Goal: Task Accomplishment & Management: Manage account settings

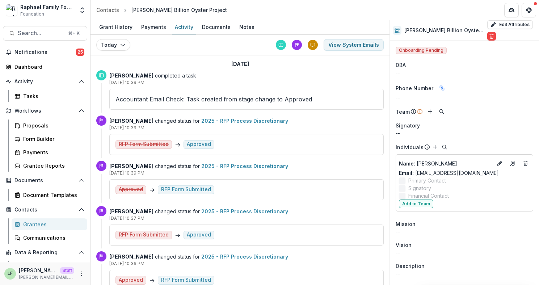
click at [84, 277] on div "LF [PERSON_NAME] Staff [PERSON_NAME][EMAIL_ADDRESS][DOMAIN_NAME]" at bounding box center [45, 273] width 90 height 23
click at [81, 275] on icon "More" at bounding box center [82, 274] width 6 height 6
click at [109, 258] on link "User Settings" at bounding box center [126, 258] width 77 height 12
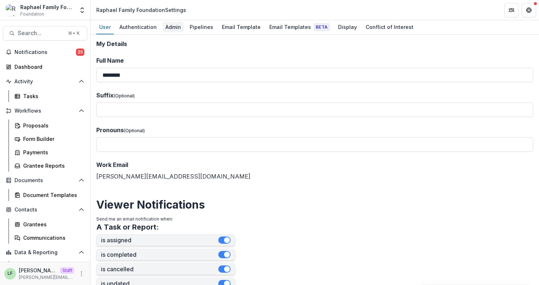
click at [170, 26] on div "Admin" at bounding box center [173, 27] width 21 height 10
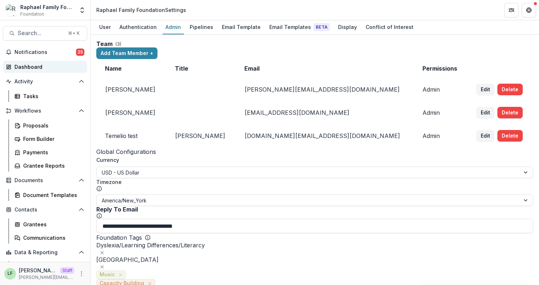
click at [65, 66] on div "Dashboard" at bounding box center [47, 67] width 67 height 8
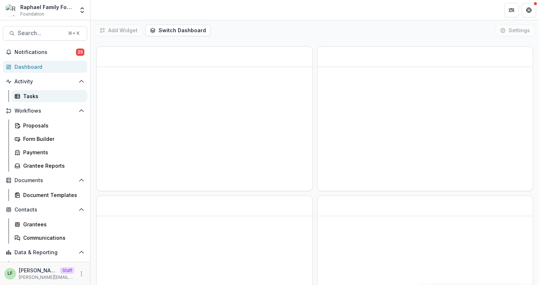
click at [51, 92] on div "Tasks" at bounding box center [52, 96] width 58 height 8
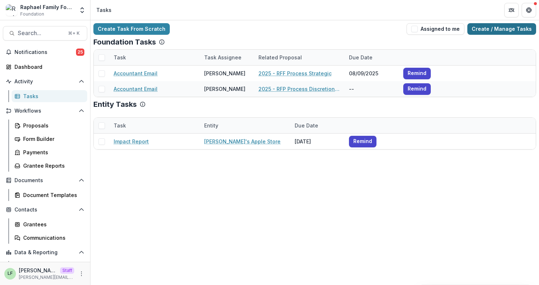
click at [498, 32] on link "Create / Manage Tasks" at bounding box center [501, 29] width 69 height 12
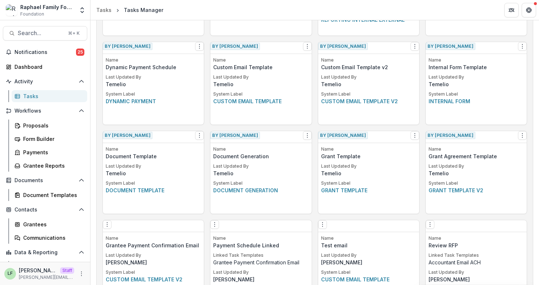
scroll to position [502, 0]
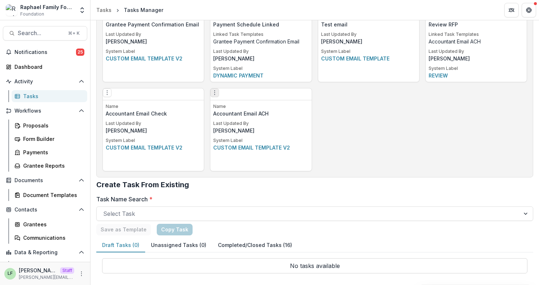
click at [218, 96] on icon "Options" at bounding box center [215, 93] width 6 height 6
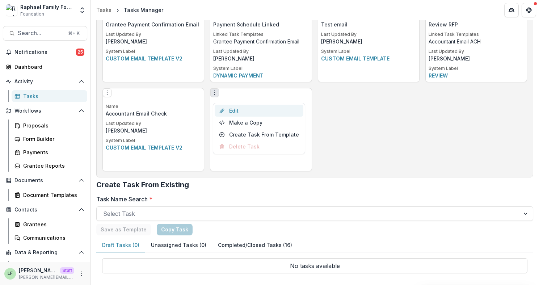
click at [237, 112] on link "Edit" at bounding box center [259, 111] width 89 height 12
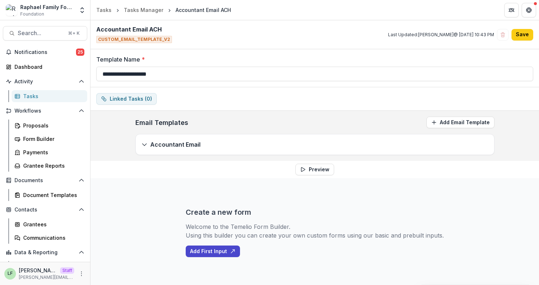
click at [185, 144] on p "Accountant Email" at bounding box center [175, 144] width 50 height 9
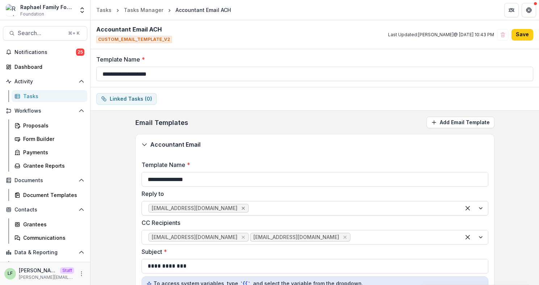
click at [241, 208] on icon "Remove anu@raphaelfamilyfoundation.org" at bounding box center [242, 208] width 3 height 3
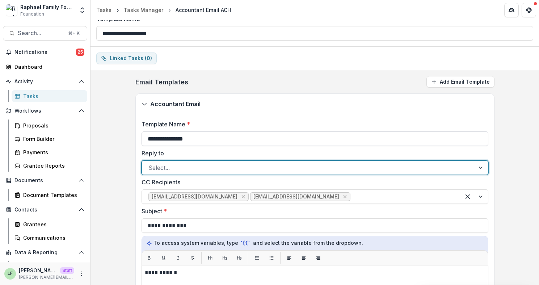
scroll to position [42, 0]
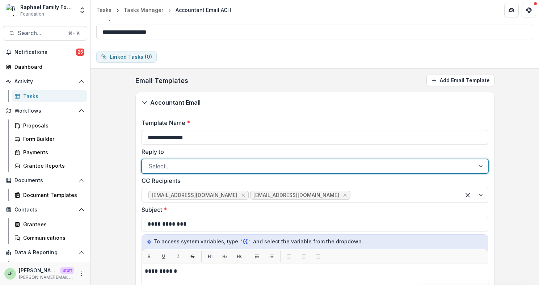
click at [353, 148] on label "Reply to" at bounding box center [313, 151] width 342 height 9
click at [150, 162] on input "Reply to" at bounding box center [149, 166] width 2 height 9
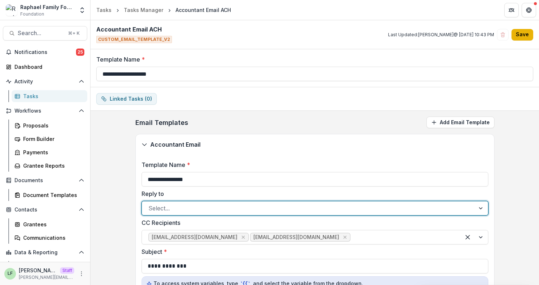
click at [518, 31] on button "Save" at bounding box center [522, 35] width 22 height 12
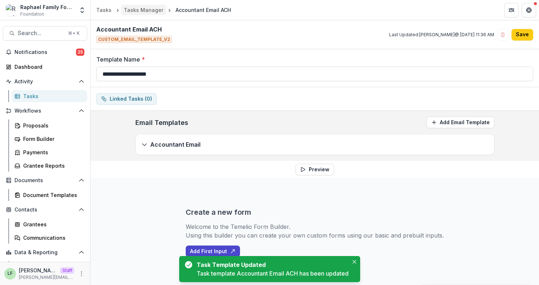
click at [142, 10] on div "Tasks Manager" at bounding box center [143, 10] width 39 height 8
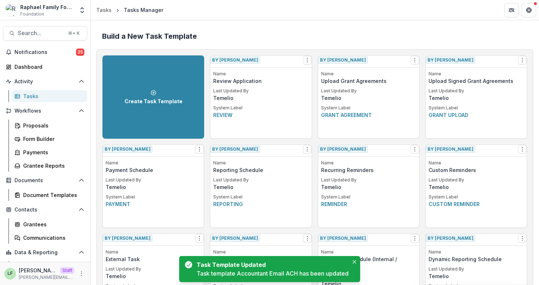
scroll to position [463, 0]
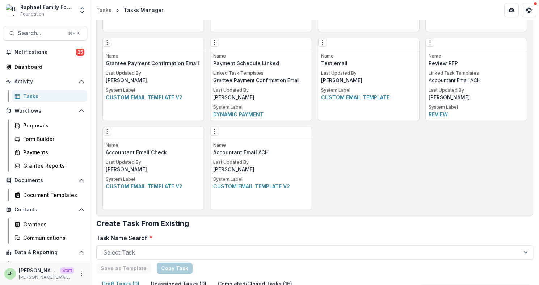
click at [105, 134] on div "Edit Make a Copy Create Task From Template Delete Task" at bounding box center [153, 133] width 101 height 12
click at [107, 134] on icon "Options" at bounding box center [107, 132] width 6 height 6
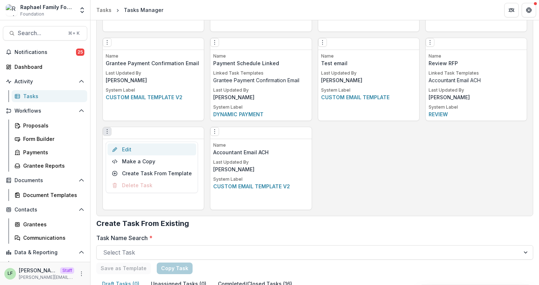
click at [141, 147] on link "Edit" at bounding box center [152, 149] width 89 height 12
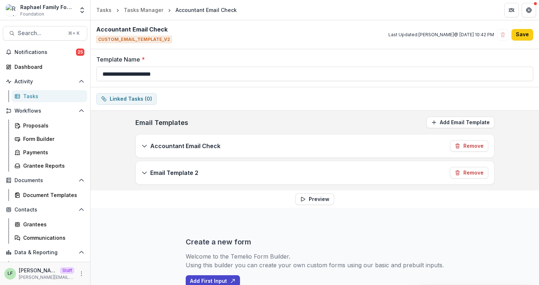
click at [175, 151] on div "Accountant Email Check Remove" at bounding box center [315, 145] width 358 height 23
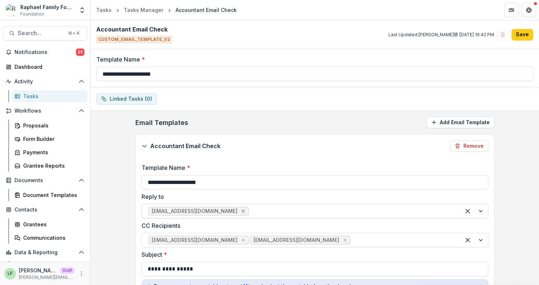
click at [240, 209] on icon "Remove anu@raphaelfamilyfoundation.org" at bounding box center [243, 211] width 6 height 6
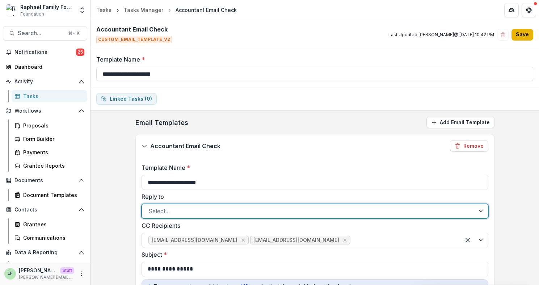
click at [518, 37] on button "Save" at bounding box center [522, 35] width 22 height 12
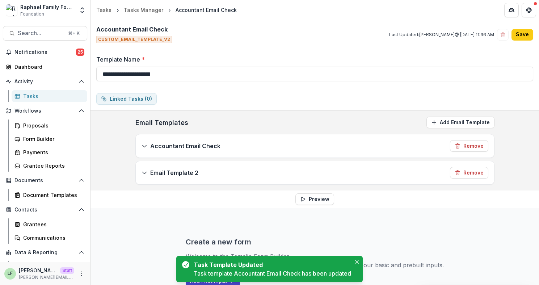
click at [43, 99] on div "Tasks" at bounding box center [52, 96] width 58 height 8
